Goal: Check status: Check status

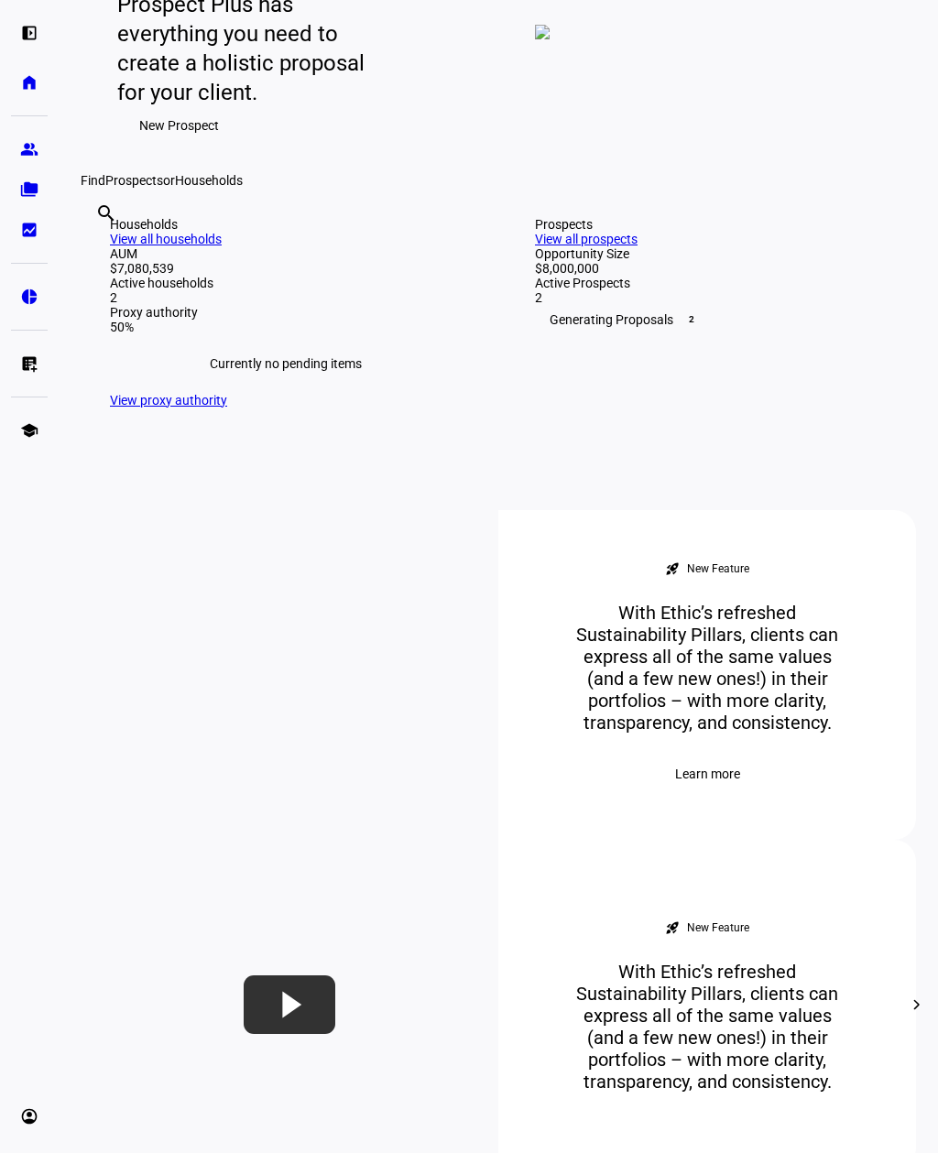
scroll to position [280, 0]
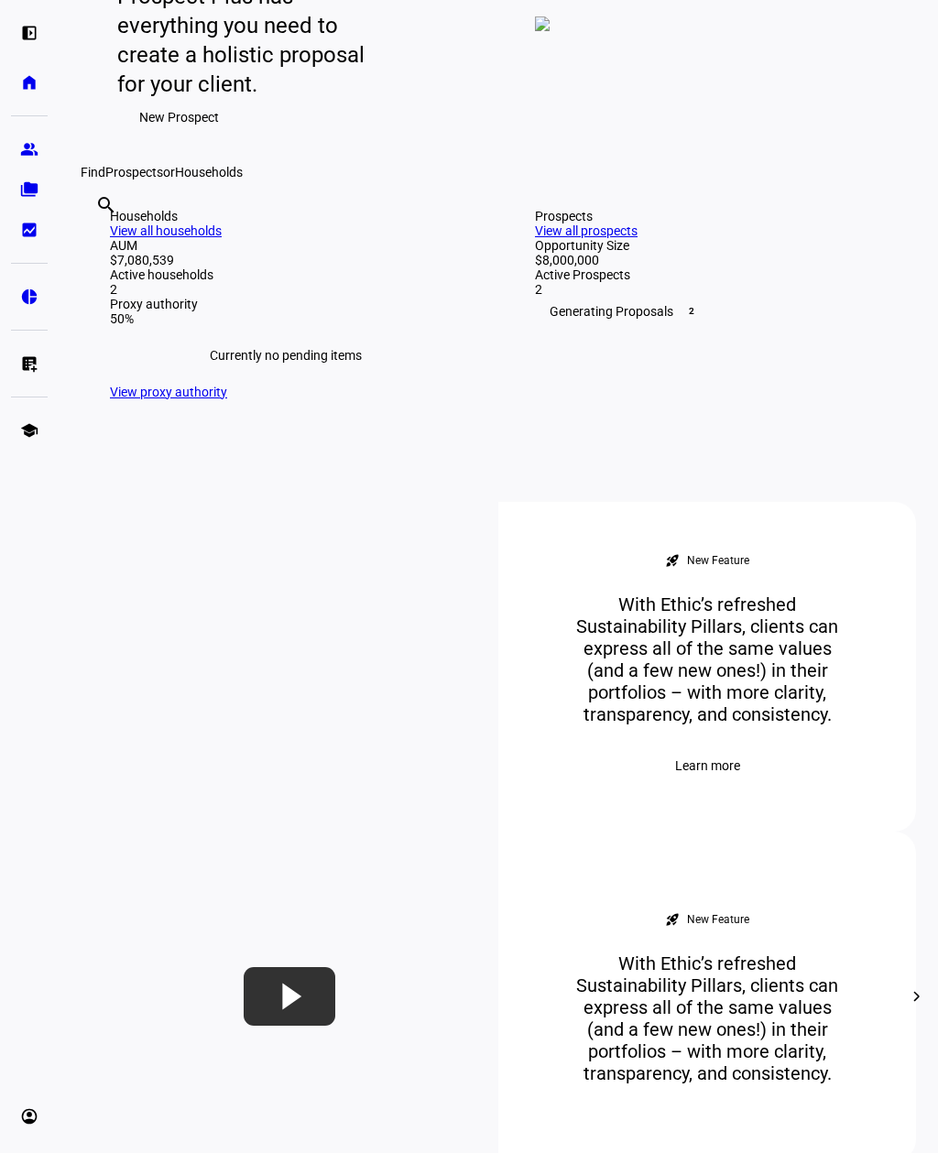
click at [234, 326] on div "AUM $7,080,539 Active households 2 Proxy authority 50%" at bounding box center [286, 282] width 352 height 88
click at [295, 297] on div "2" at bounding box center [286, 289] width 352 height 15
click at [222, 238] on link "View all households" at bounding box center [166, 230] width 112 height 15
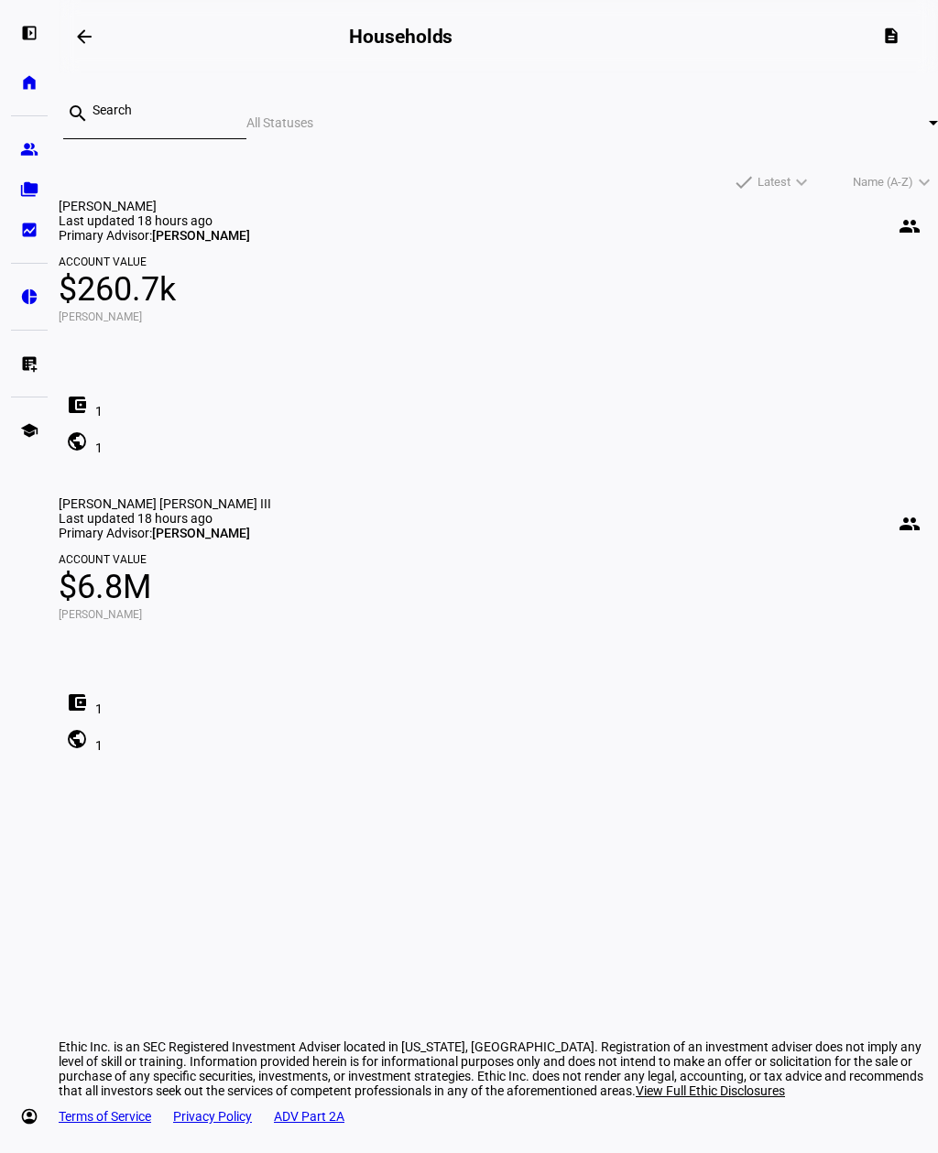
click at [613, 565] on span "$6.8M" at bounding box center [498, 587] width 879 height 44
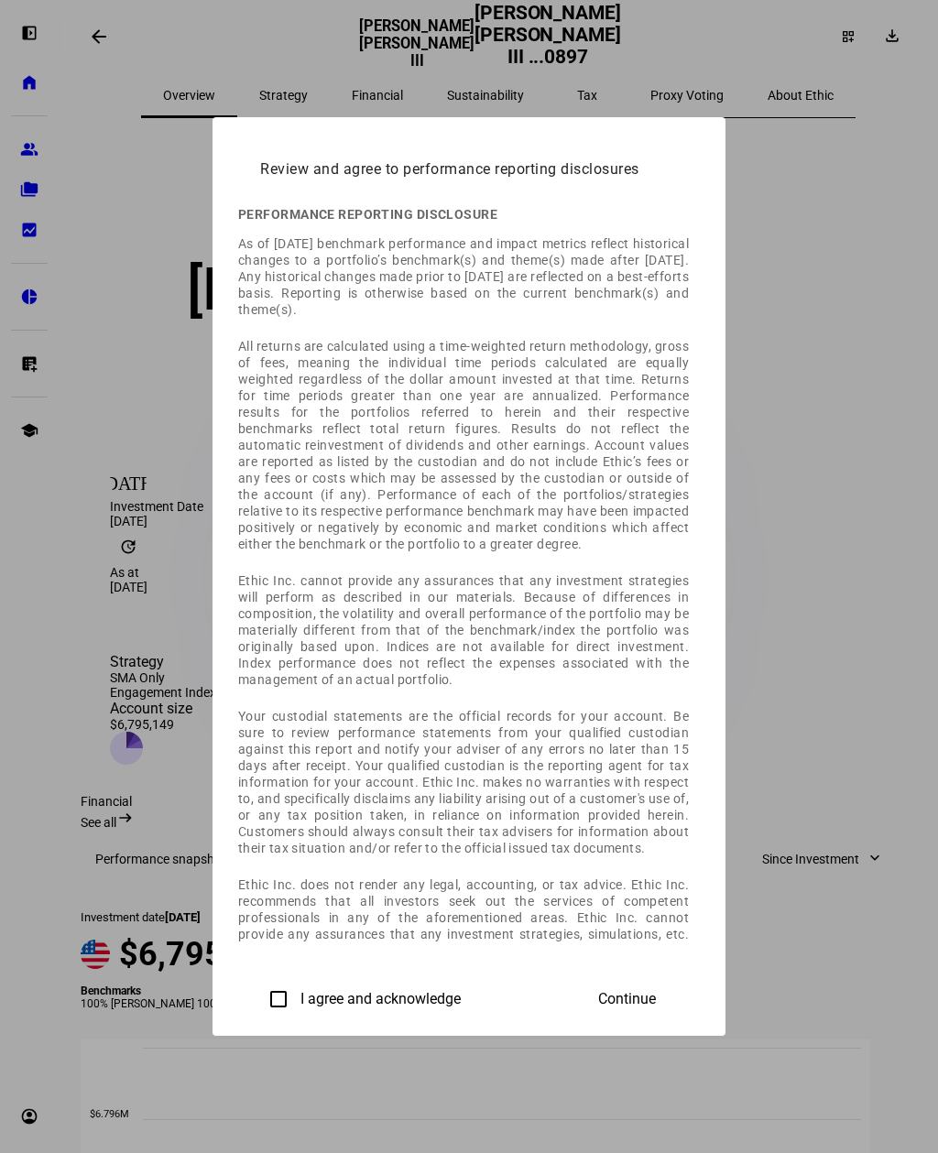
click at [260, 1018] on input "I agree and acknowledge" at bounding box center [278, 999] width 37 height 37
checkbox input "true"
click at [656, 1008] on span "Continue" at bounding box center [627, 999] width 58 height 16
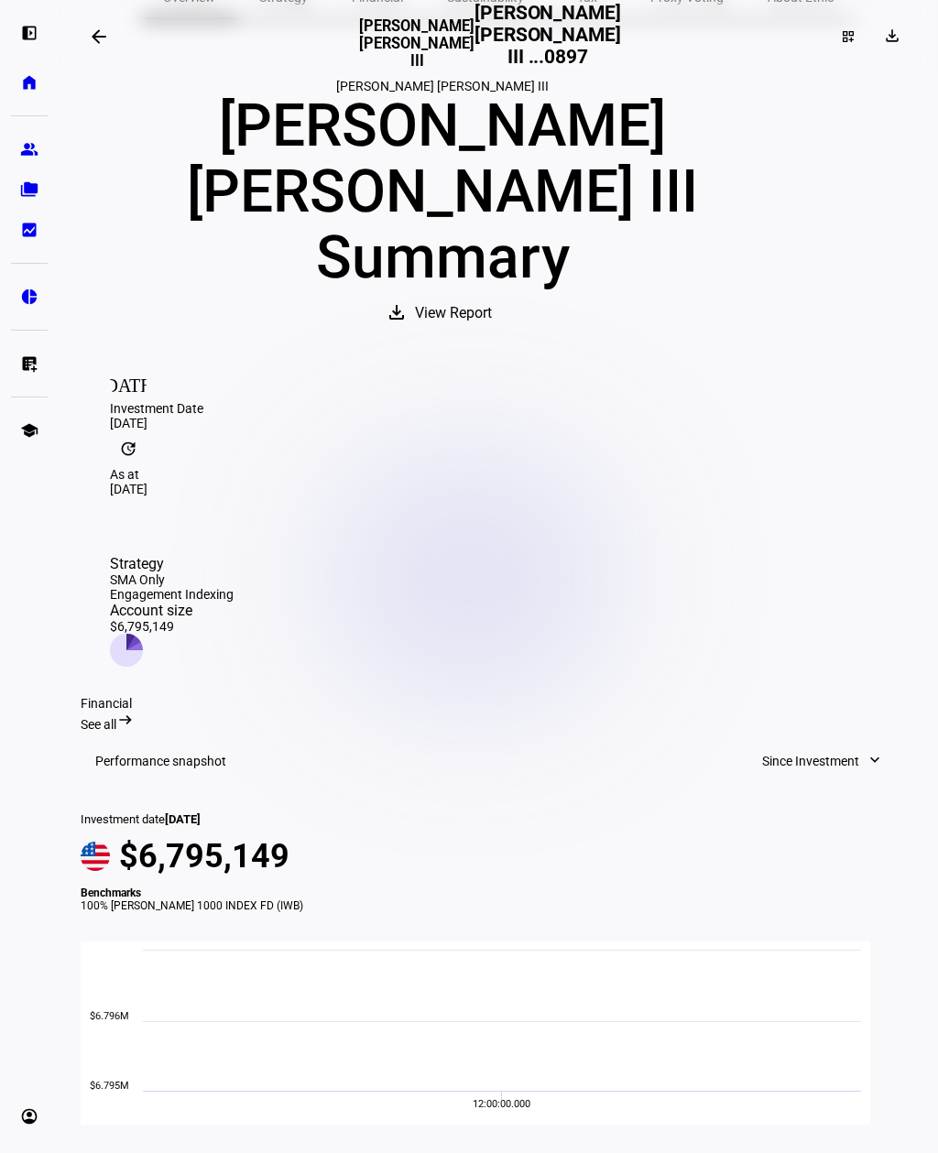
scroll to position [93, 0]
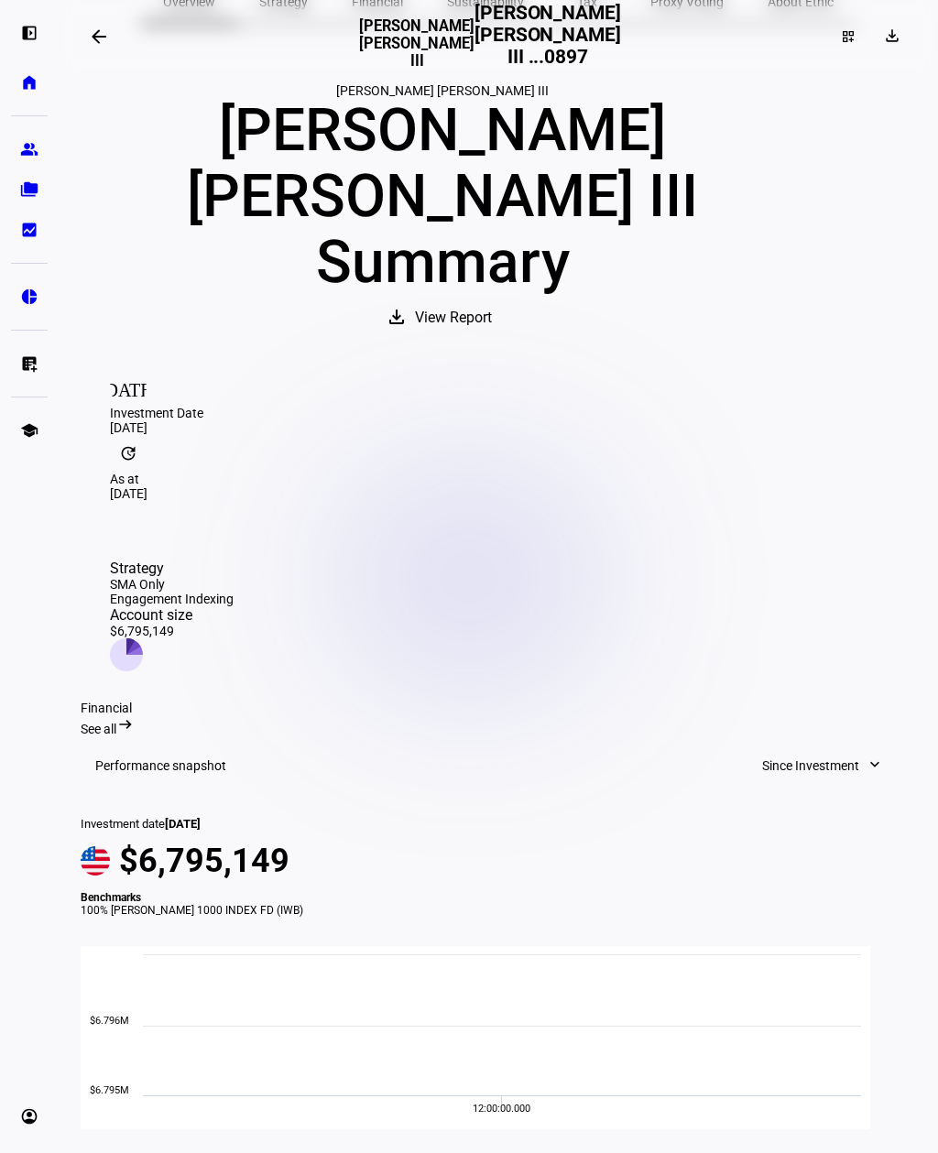
click at [492, 296] on span "View Report" at bounding box center [453, 318] width 77 height 44
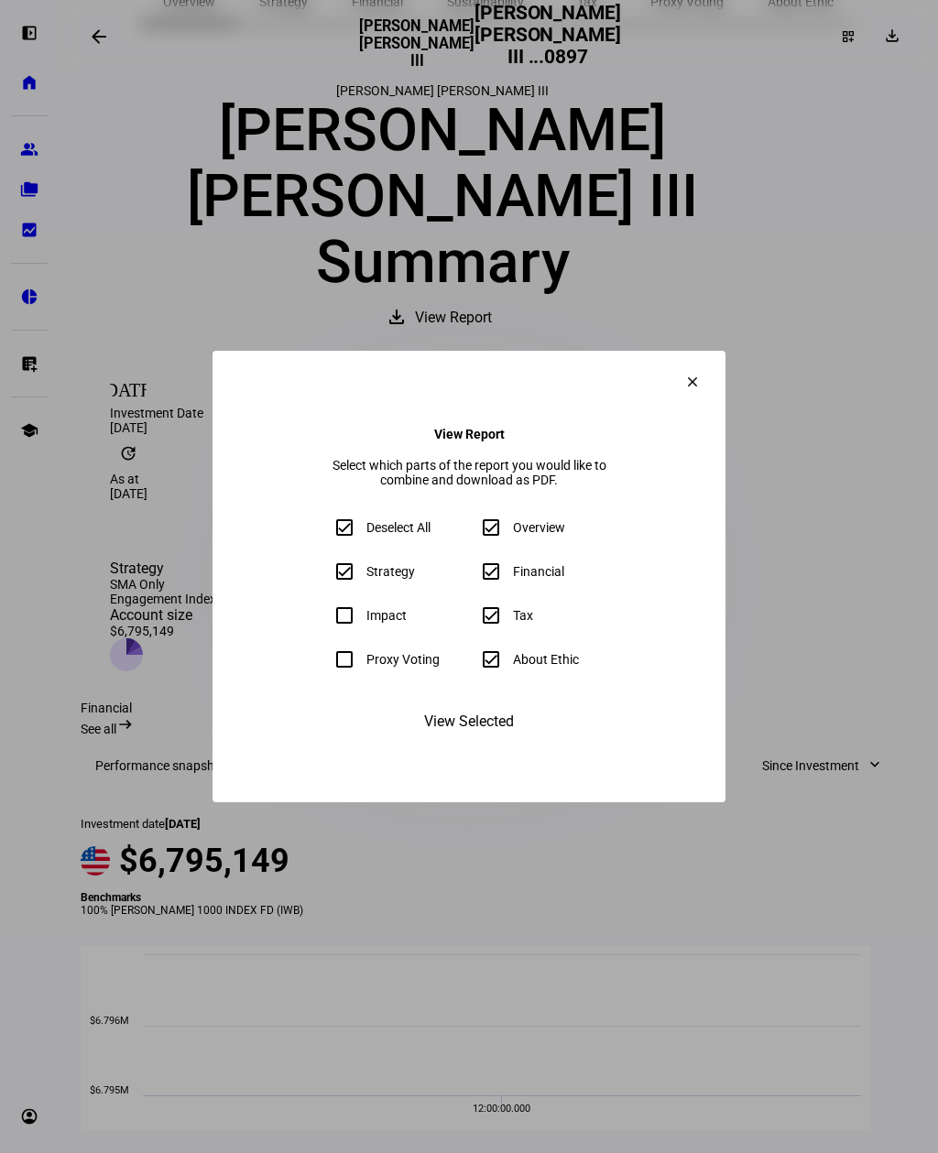
click at [509, 744] on span "View Selected" at bounding box center [469, 722] width 90 height 44
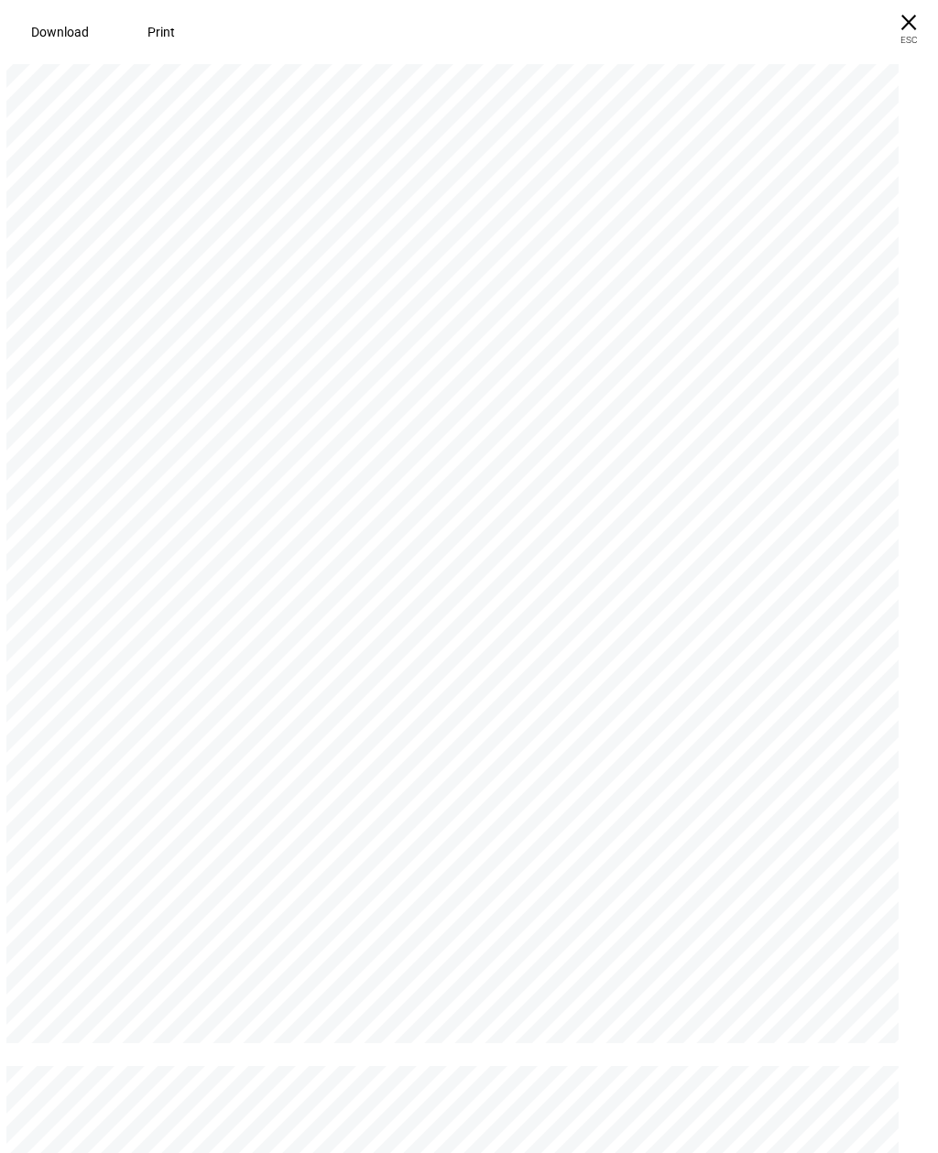
scroll to position [1338, 0]
